Goal: Information Seeking & Learning: Understand process/instructions

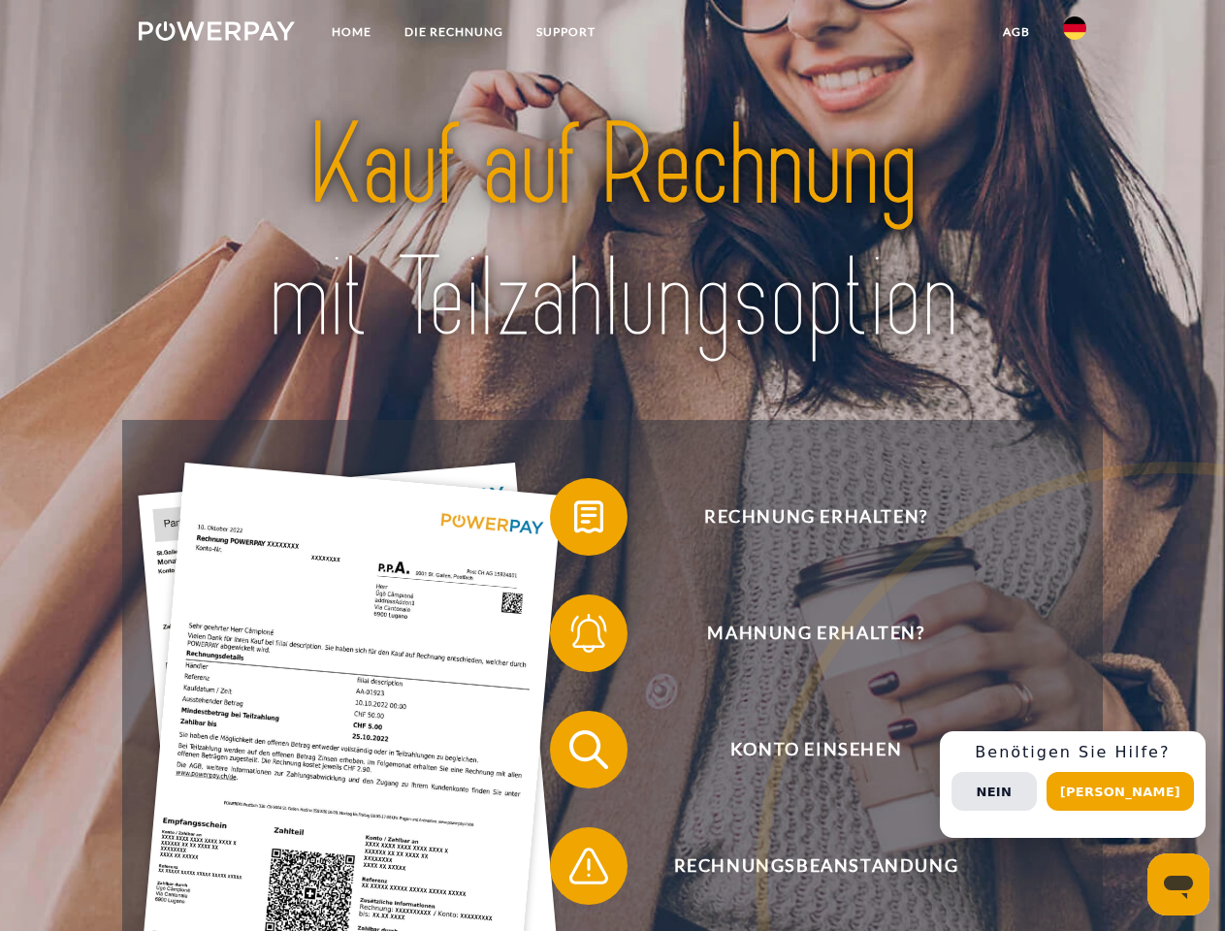
click at [216, 34] on img at bounding box center [217, 30] width 156 height 19
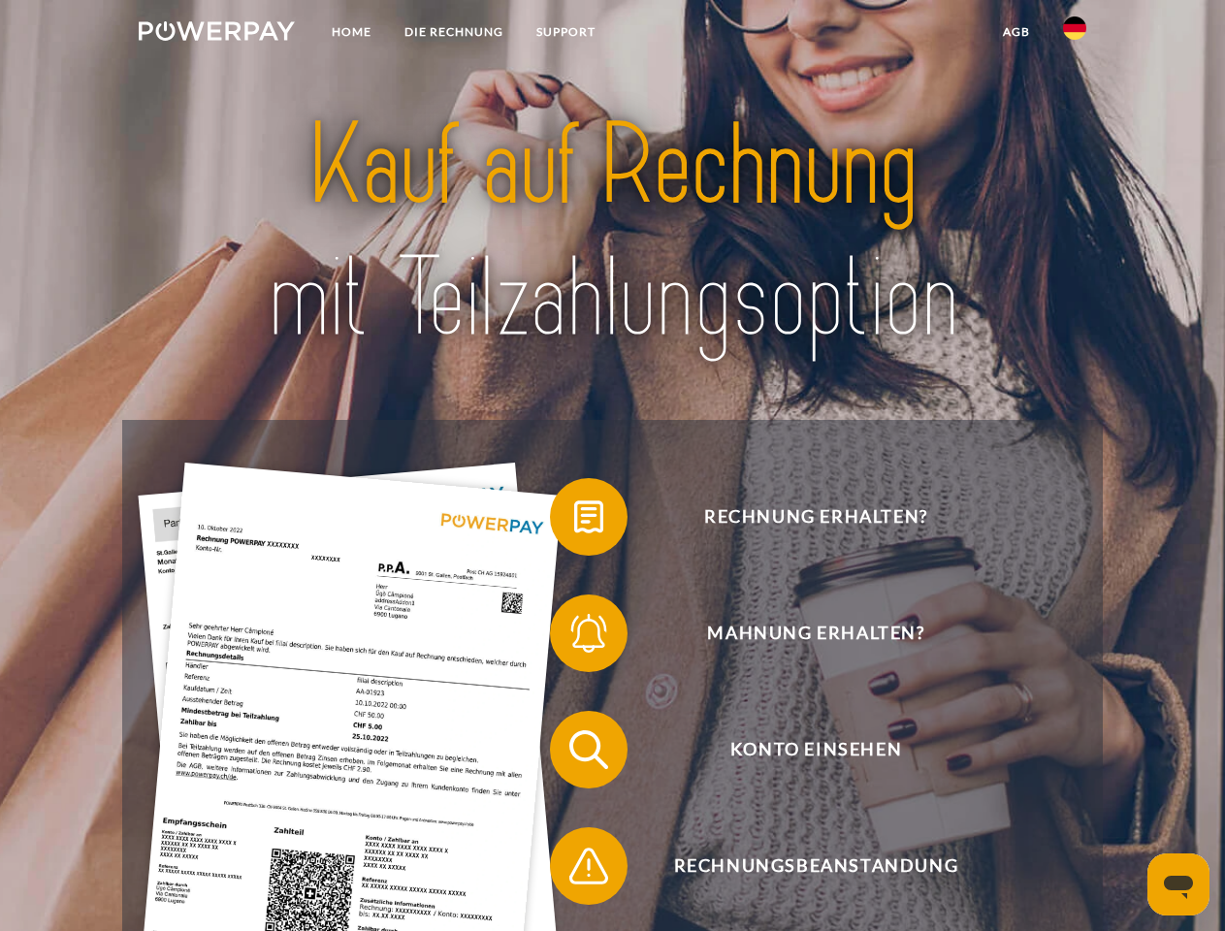
click at [1074, 34] on img at bounding box center [1074, 27] width 23 height 23
click at [1015, 32] on link "agb" at bounding box center [1016, 32] width 60 height 35
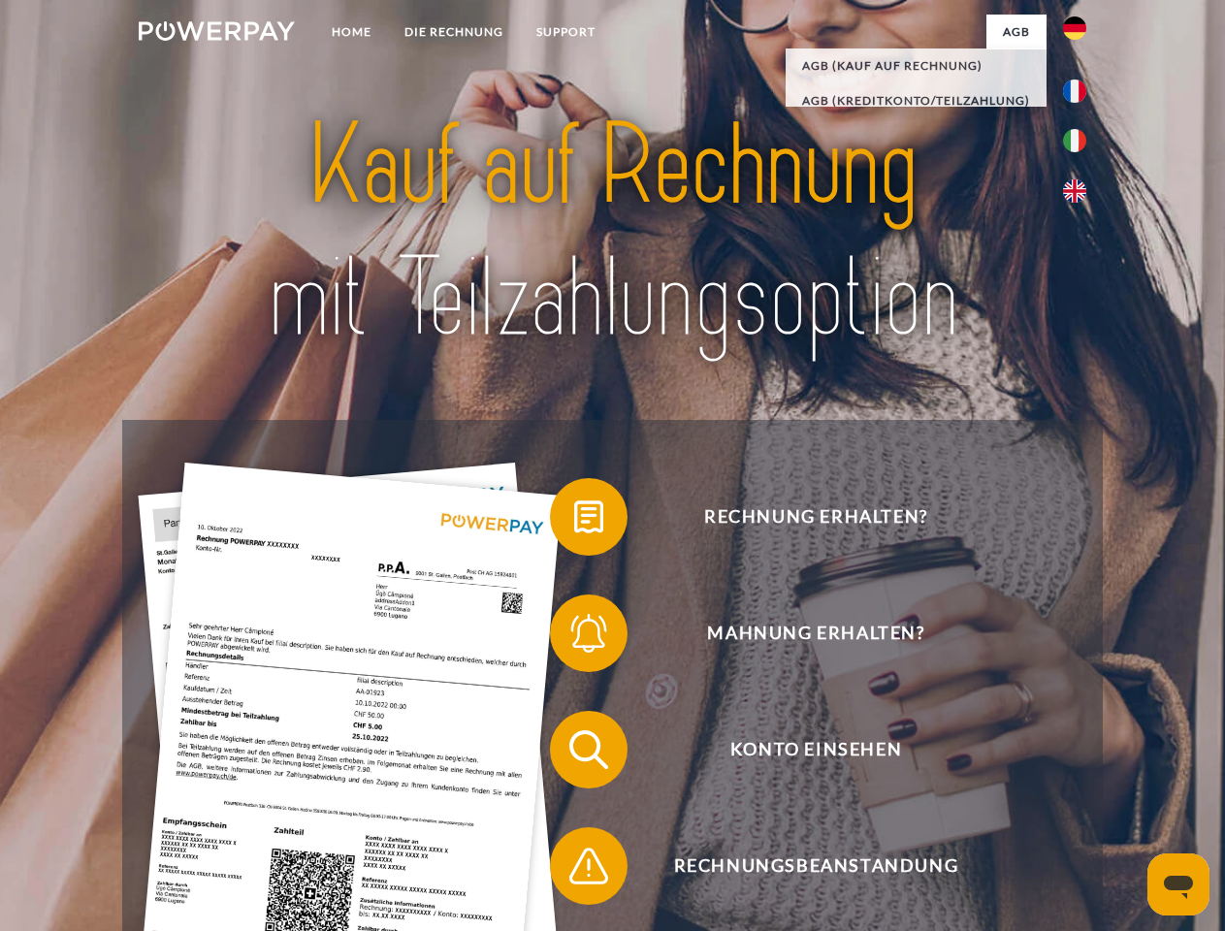
click at [574, 521] on span at bounding box center [559, 516] width 97 height 97
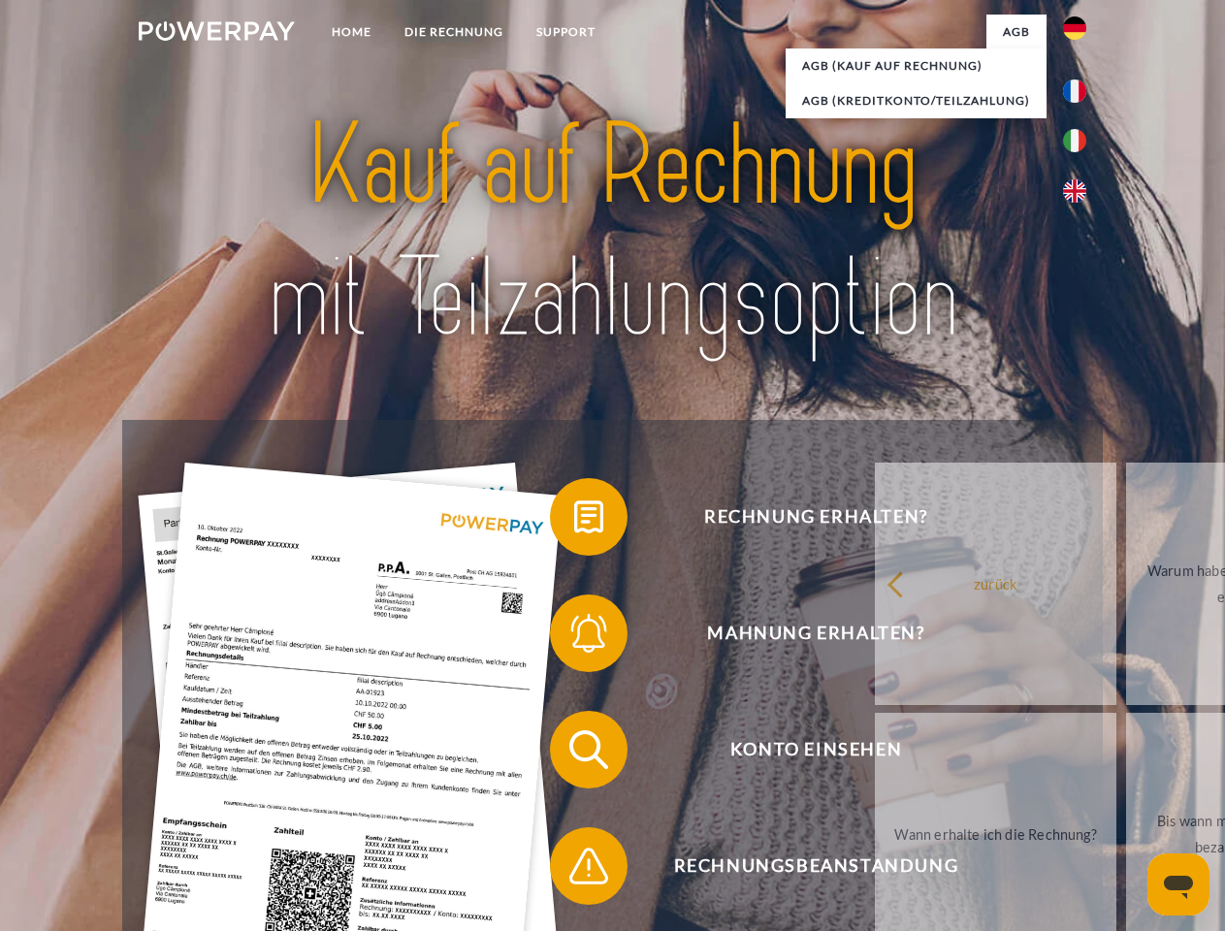
click at [574, 637] on div "Rechnung erhalten? Mahnung erhalten? Konto einsehen" at bounding box center [611, 808] width 979 height 776
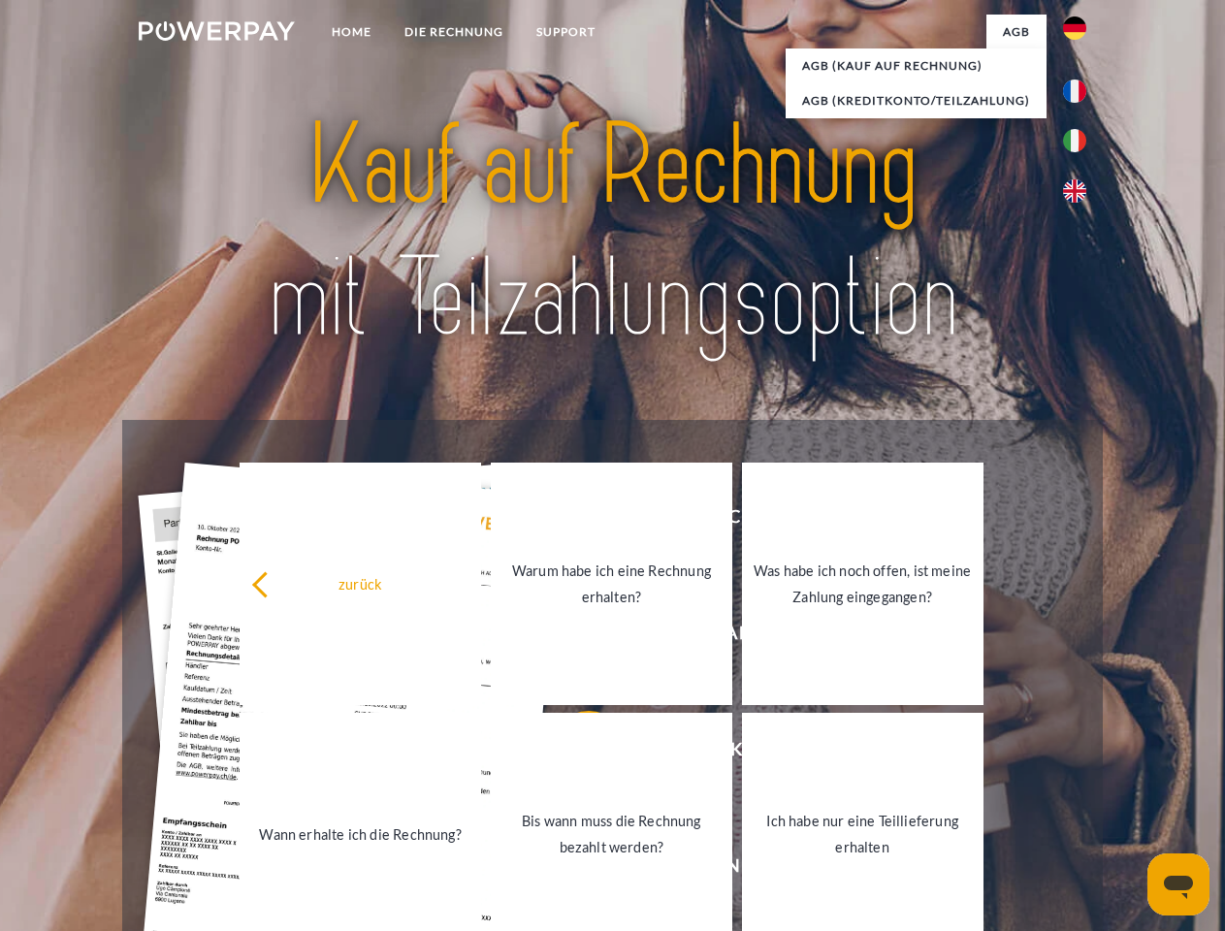
click at [574, 753] on link "Bis wann muss die Rechnung bezahlt werden?" at bounding box center [611, 834] width 241 height 242
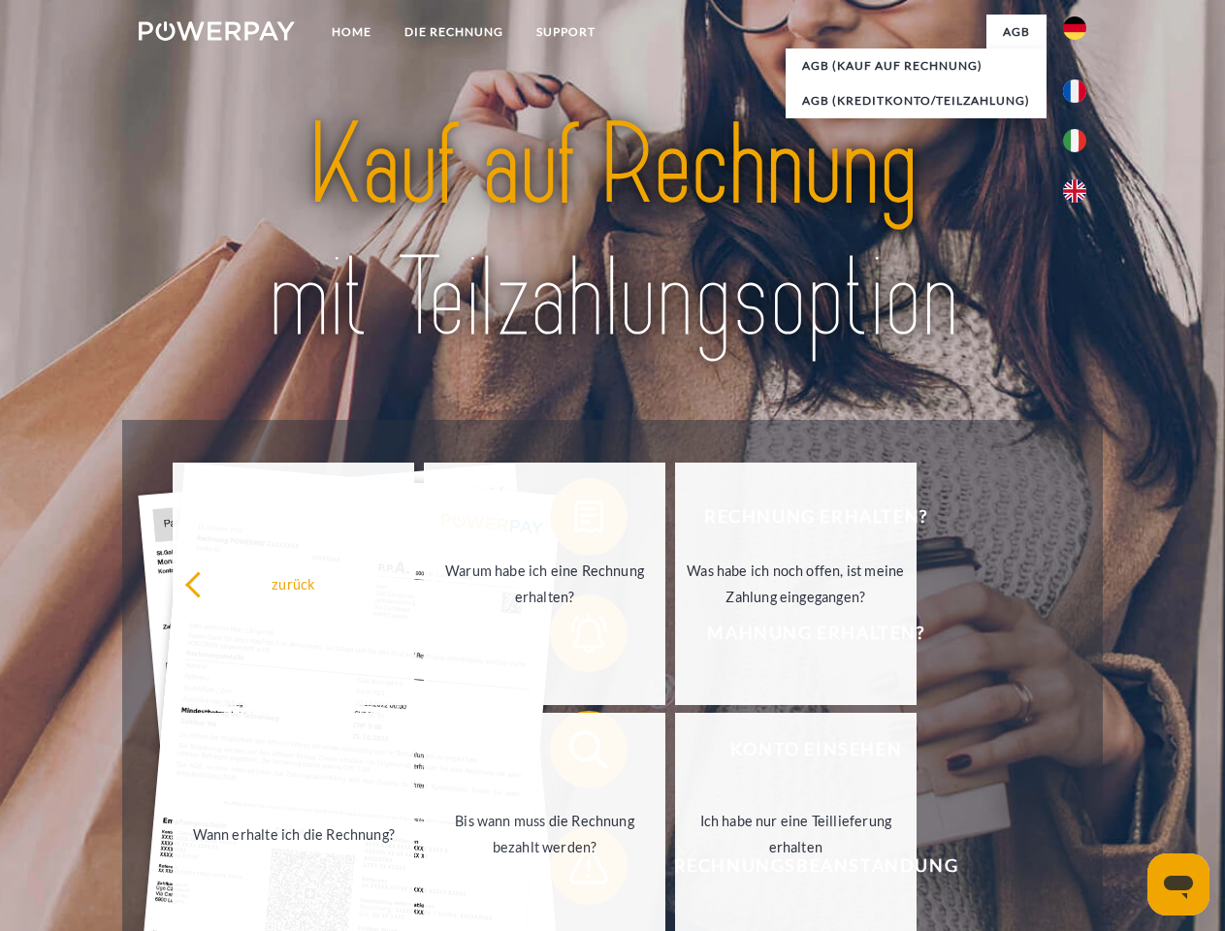
click at [574, 870] on span at bounding box center [559, 865] width 97 height 97
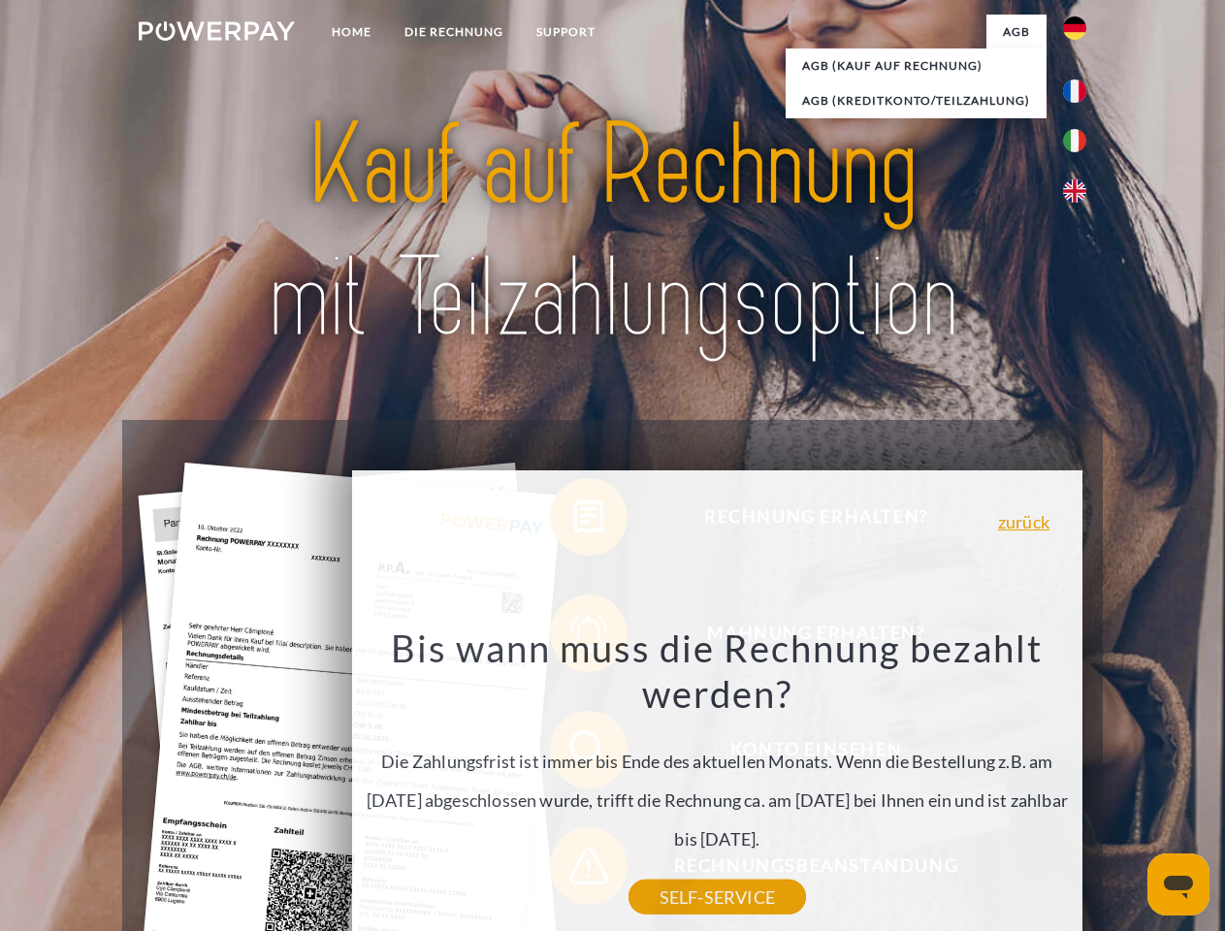
click at [1079, 784] on div "Rechnung erhalten? Mahnung erhalten? Konto einsehen" at bounding box center [611, 808] width 979 height 776
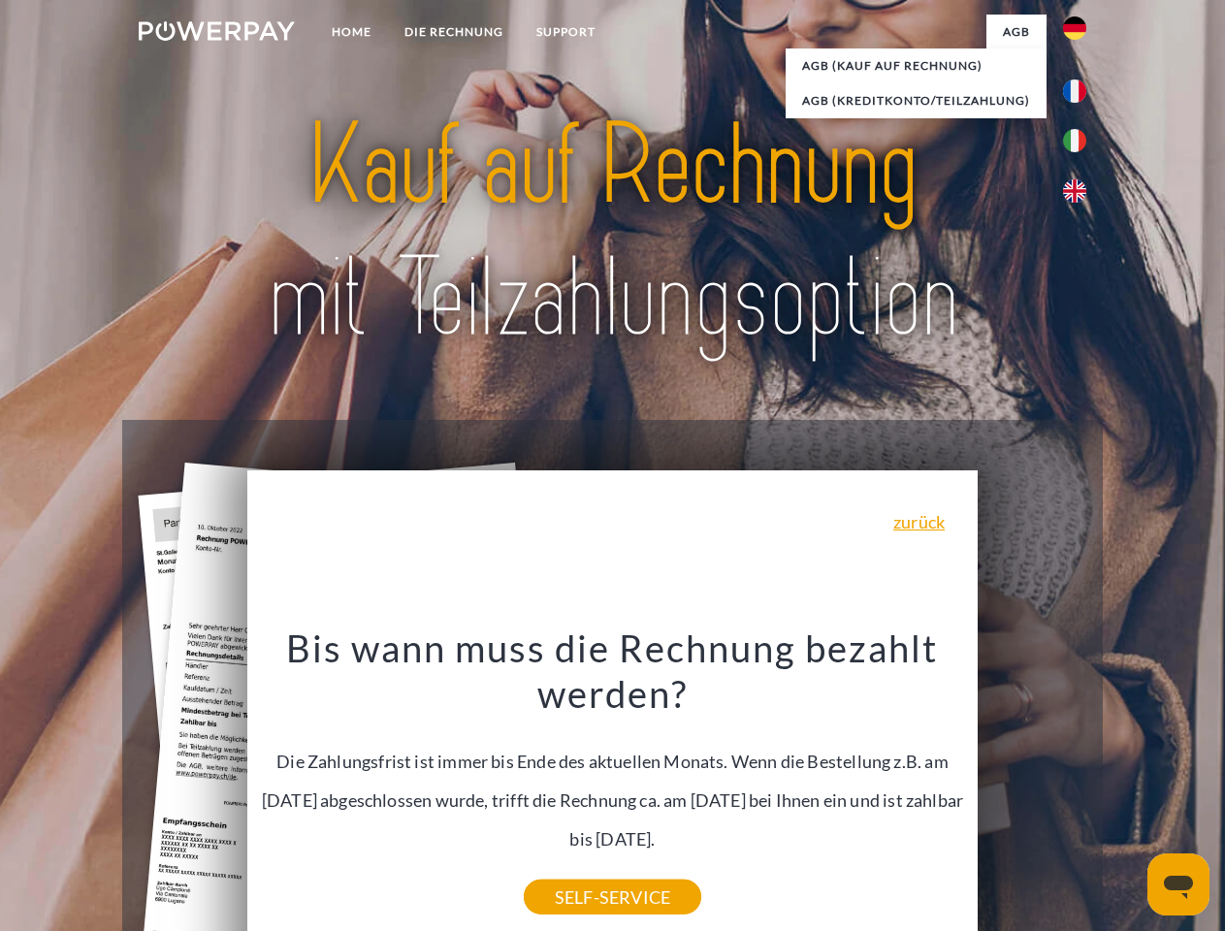
click at [1032, 788] on span "Konto einsehen" at bounding box center [815, 750] width 475 height 78
click at [1127, 791] on header "Home DIE RECHNUNG SUPPORT" at bounding box center [612, 669] width 1225 height 1339
